Goal: Information Seeking & Learning: Understand process/instructions

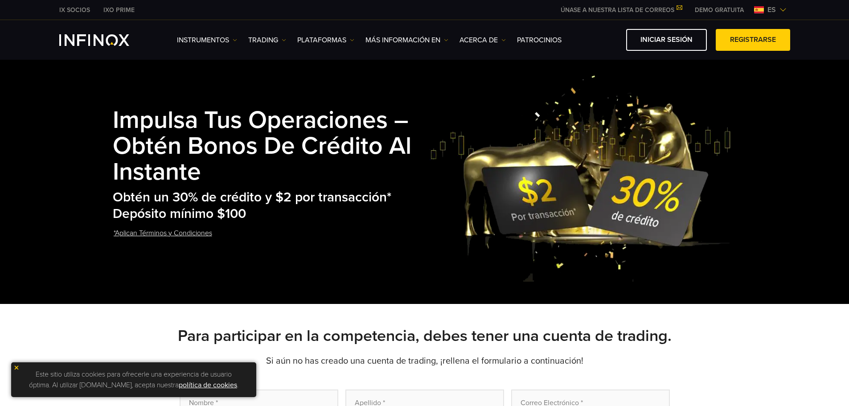
click at [351, 162] on h1 "Impulsa tus Operaciones – Obtén Bonos de Crédito al Instante" at bounding box center [271, 146] width 317 height 77
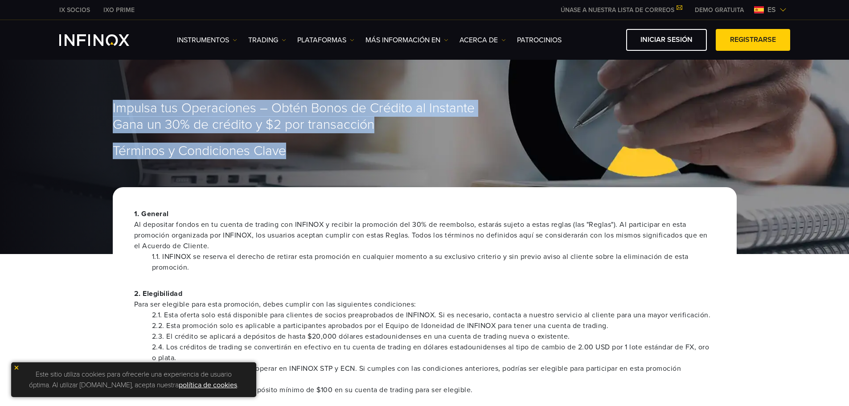
drag, startPoint x: 253, startPoint y: 155, endPoint x: 95, endPoint y: 116, distance: 162.8
click at [95, 116] on div "Impulsa tus Operaciones – Obtén Bonos de Crédito al Instante Gana un 30% de cré…" at bounding box center [424, 155] width 849 height 198
click at [142, 115] on span "Impulsa tus Operaciones – Obtén Bonos de Crédito al Instante Gana un 30% de cré…" at bounding box center [294, 116] width 362 height 33
drag, startPoint x: 112, startPoint y: 106, endPoint x: 310, endPoint y: 146, distance: 201.9
click at [310, 145] on div "Impulsa tus Operaciones – Obtén Bonos de Crédito al Instante Gana un 30% de cré…" at bounding box center [425, 129] width 642 height 58
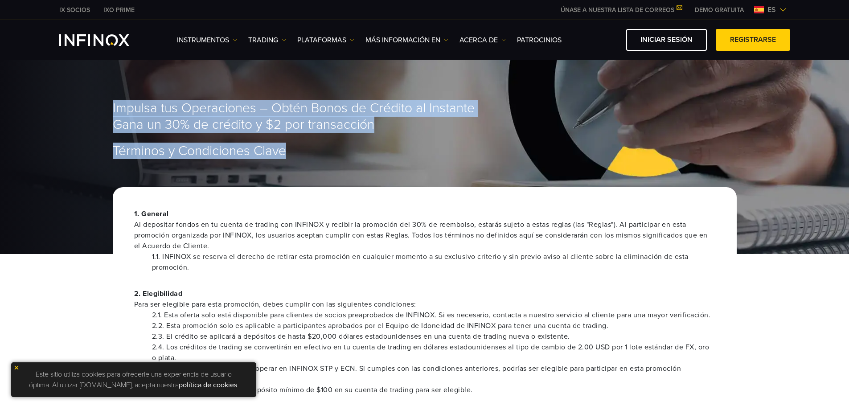
click at [385, 132] on span "Impulsa tus Operaciones – Obtén Bonos de Crédito al Instante Gana un 30% de cré…" at bounding box center [294, 116] width 362 height 33
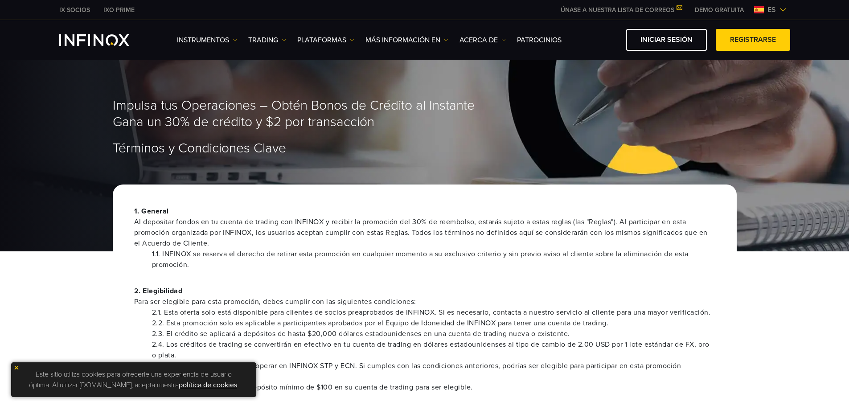
click at [784, 8] on img at bounding box center [783, 9] width 7 height 7
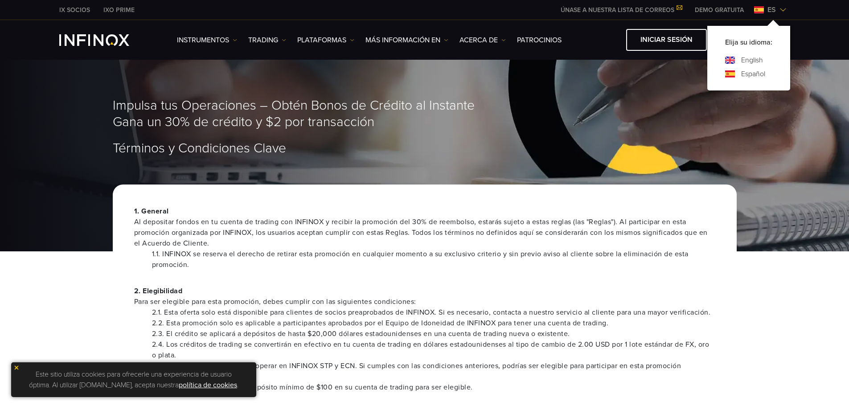
click at [752, 61] on link "English" at bounding box center [752, 60] width 22 height 11
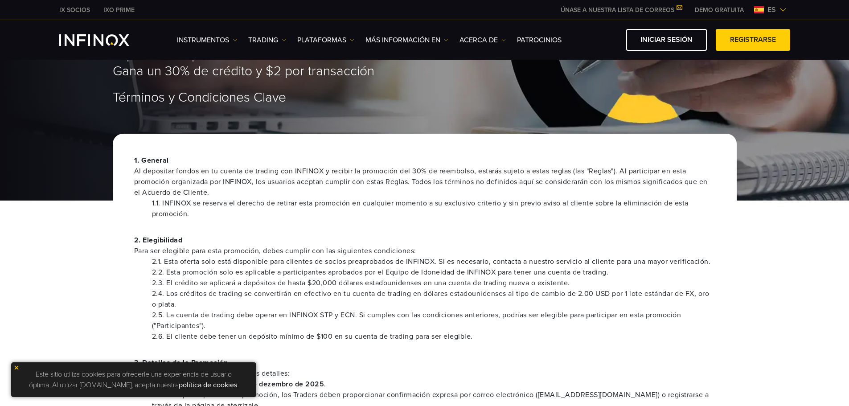
scroll to position [134, 0]
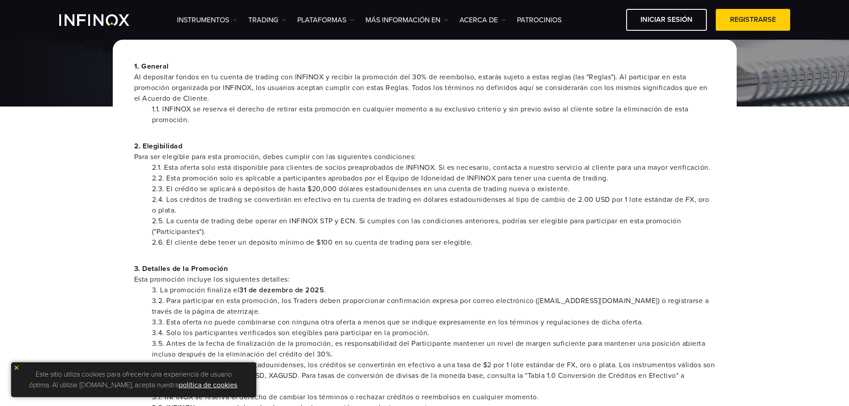
click at [715, 62] on p "1. General Al depositar fondos en tu cuenta de trading con INFINOX y recibir la…" at bounding box center [424, 82] width 581 height 43
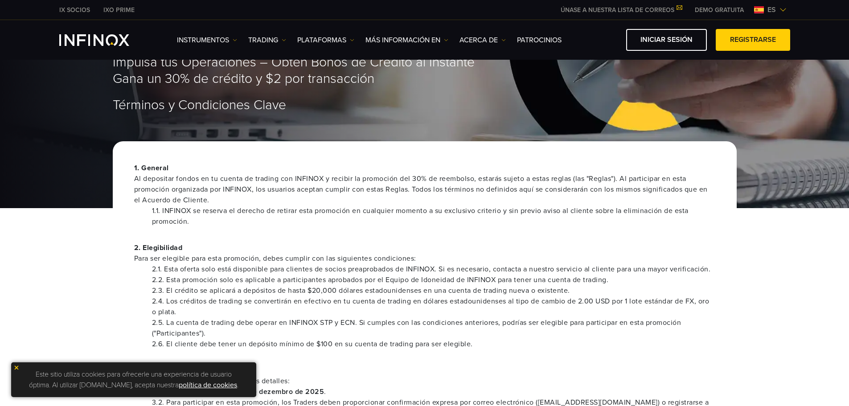
scroll to position [0, 0]
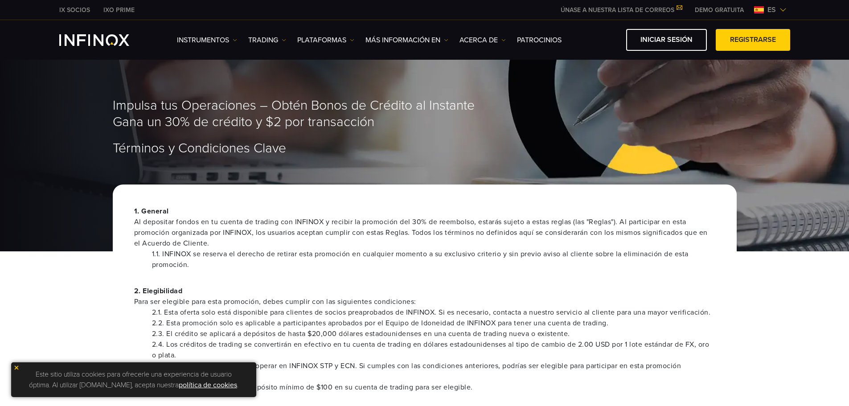
click at [780, 10] on img at bounding box center [783, 9] width 7 height 7
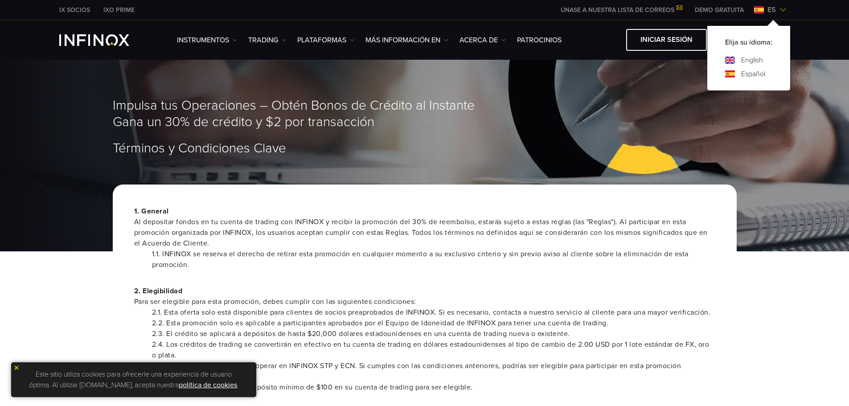
click at [751, 58] on link "English" at bounding box center [752, 60] width 22 height 11
